Goal: Navigation & Orientation: Go to known website

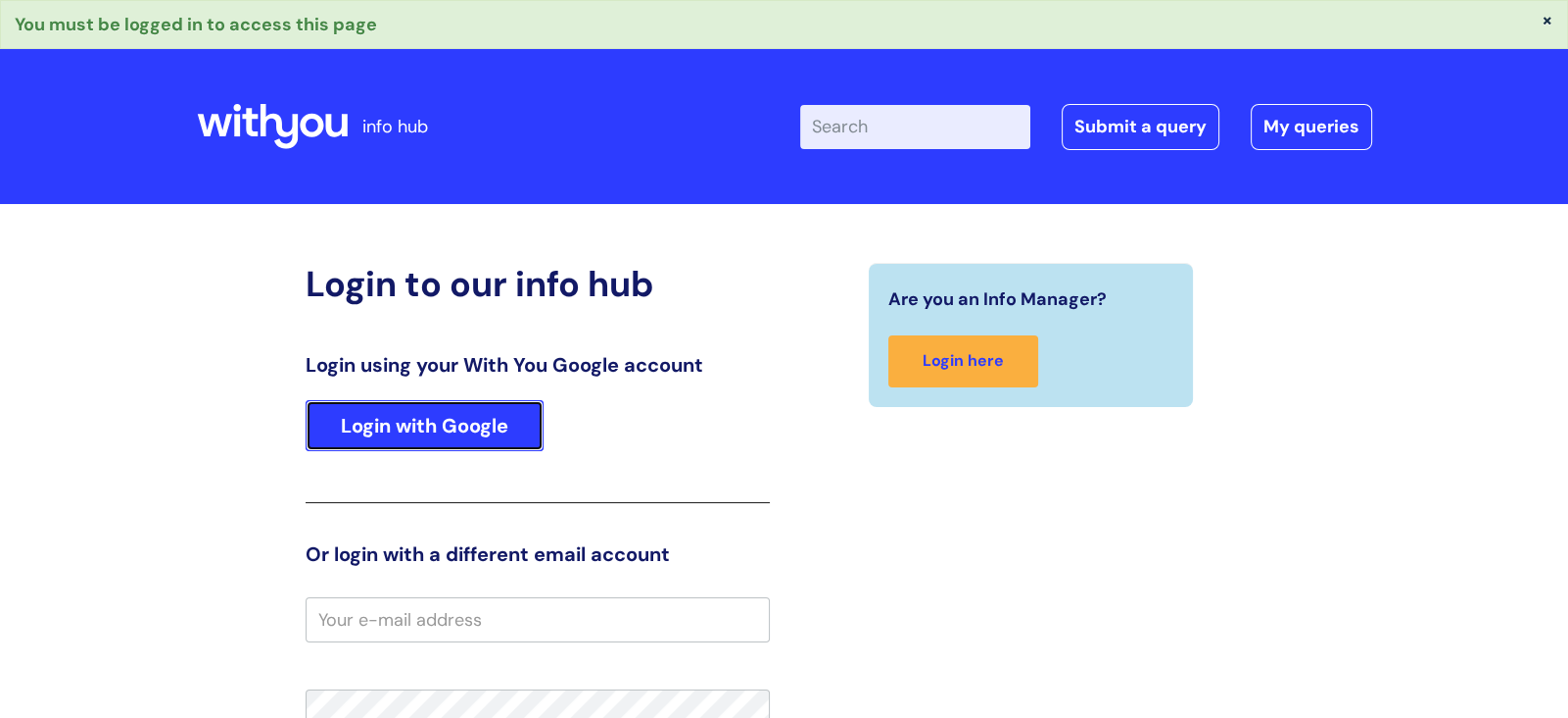
click at [473, 440] on link "Login with Google" at bounding box center [425, 425] width 238 height 51
click at [410, 411] on link "Login with Google" at bounding box center [425, 425] width 238 height 51
